Goal: Task Accomplishment & Management: Manage account settings

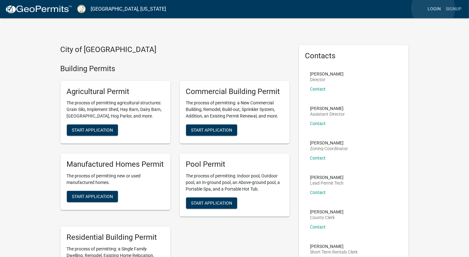
click at [433, 8] on link "Login" at bounding box center [434, 9] width 18 height 12
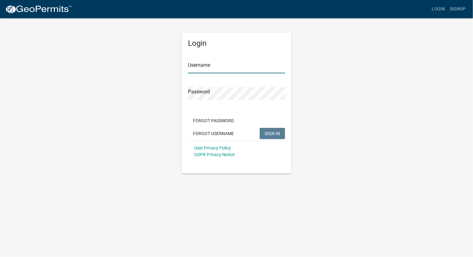
type input "BHHOconee"
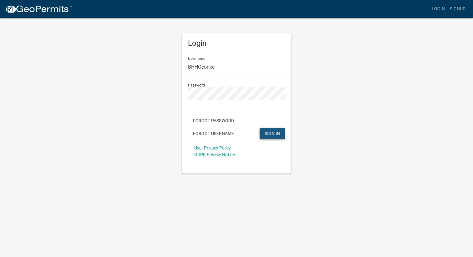
click at [275, 133] on span "SIGN IN" at bounding box center [272, 133] width 15 height 5
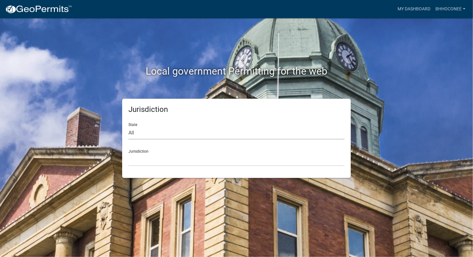
click at [191, 139] on select "All [US_STATE] [US_STATE] [US_STATE] [US_STATE] [US_STATE] [US_STATE] [US_STATE…" at bounding box center [237, 133] width 216 height 13
select select "[US_STATE]"
click at [129, 127] on select "All [US_STATE] [US_STATE] [US_STATE] [US_STATE] [US_STATE] [US_STATE] [US_STATE…" at bounding box center [237, 133] width 216 height 13
click at [193, 162] on select "City of [GEOGRAPHIC_DATA], [US_STATE] [GEOGRAPHIC_DATA], [US_STATE][PERSON_NAME…" at bounding box center [237, 159] width 216 height 13
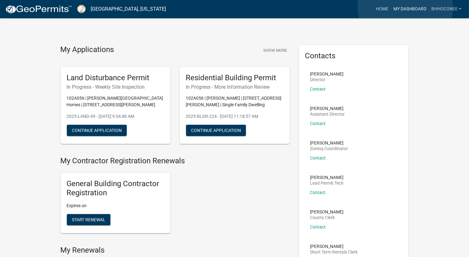
click at [405, 7] on link "My Dashboard" at bounding box center [410, 9] width 38 height 12
